Goal: Obtain resource: Obtain resource

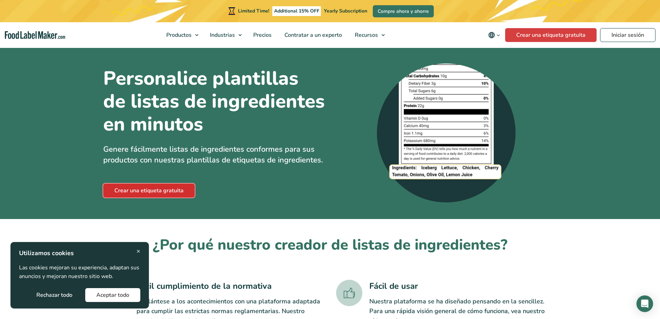
click at [160, 190] on link "Crear una etiqueta gratuita" at bounding box center [149, 190] width 92 height 14
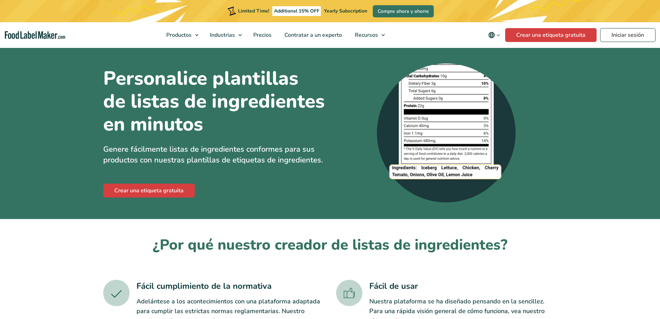
scroll to position [104, 0]
